Goal: Task Accomplishment & Management: Complete application form

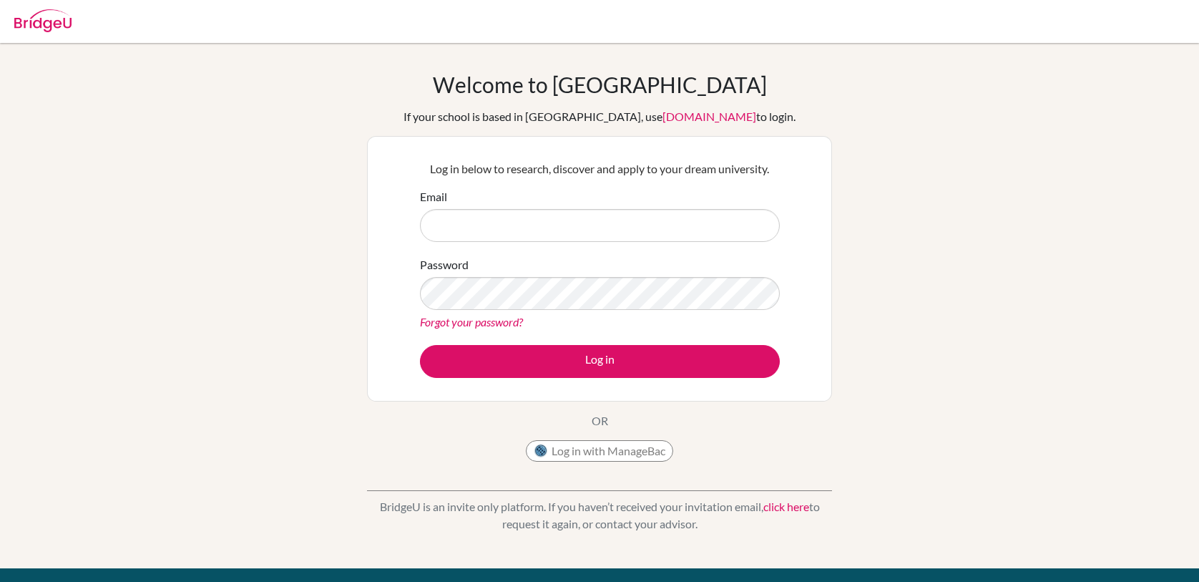
click at [792, 505] on link "click here" at bounding box center [786, 506] width 46 height 14
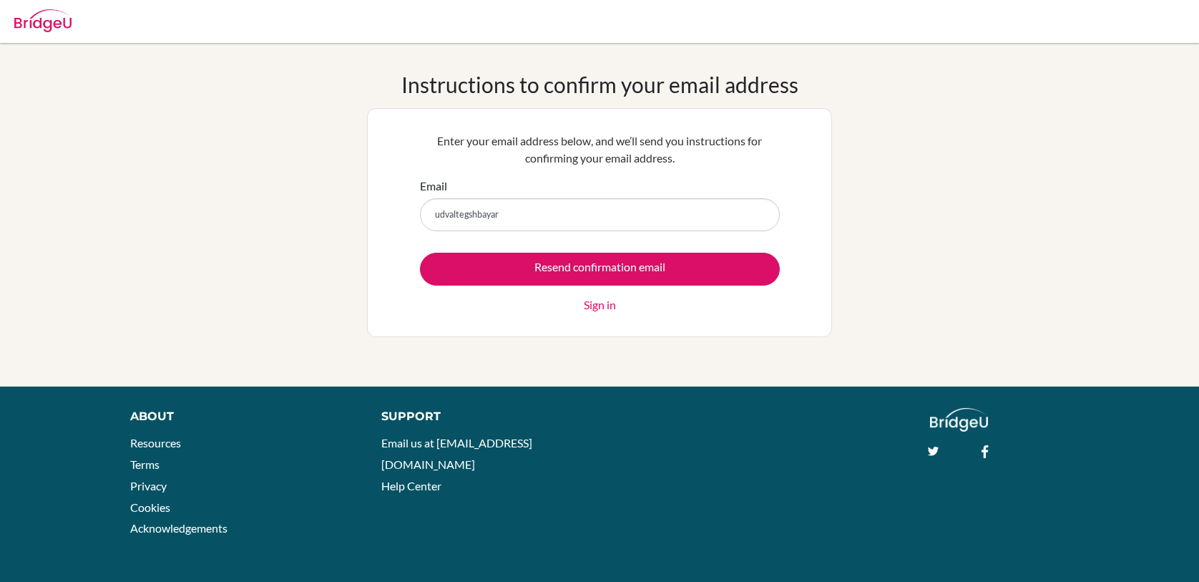
type input "udvaltegshbayar335@gmail.com"
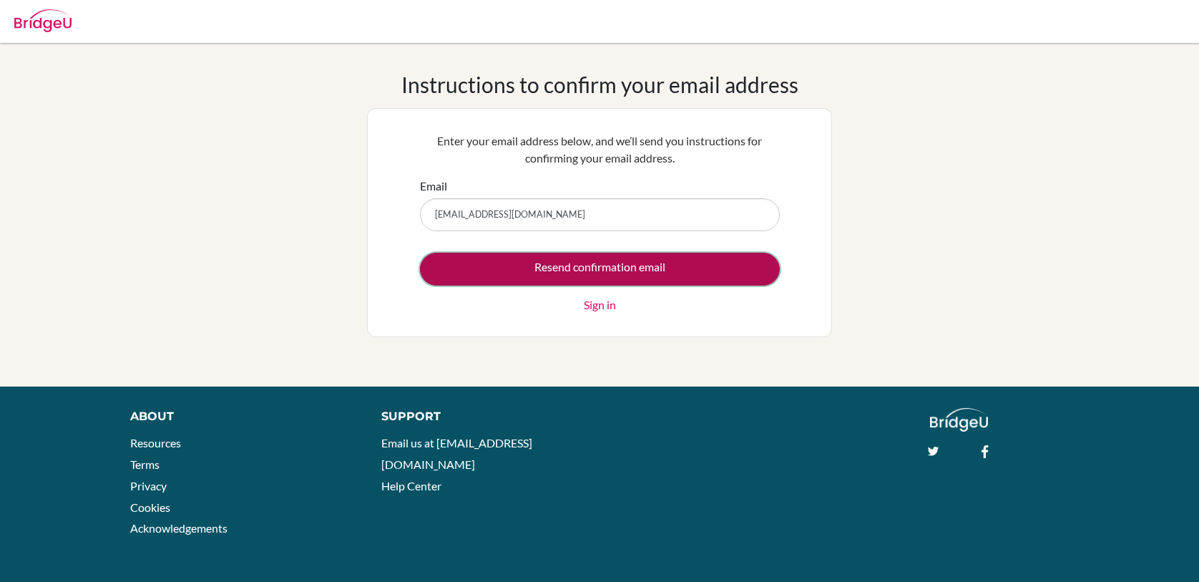
click at [599, 273] on input "Resend confirmation email" at bounding box center [600, 269] width 360 height 33
